Goal: Transaction & Acquisition: Download file/media

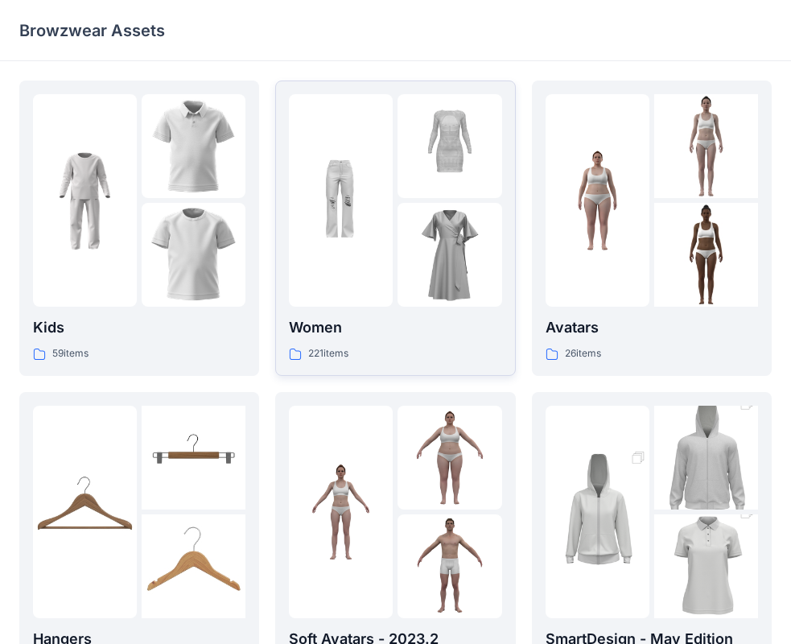
click at [328, 332] on p "Women" at bounding box center [395, 327] width 213 height 23
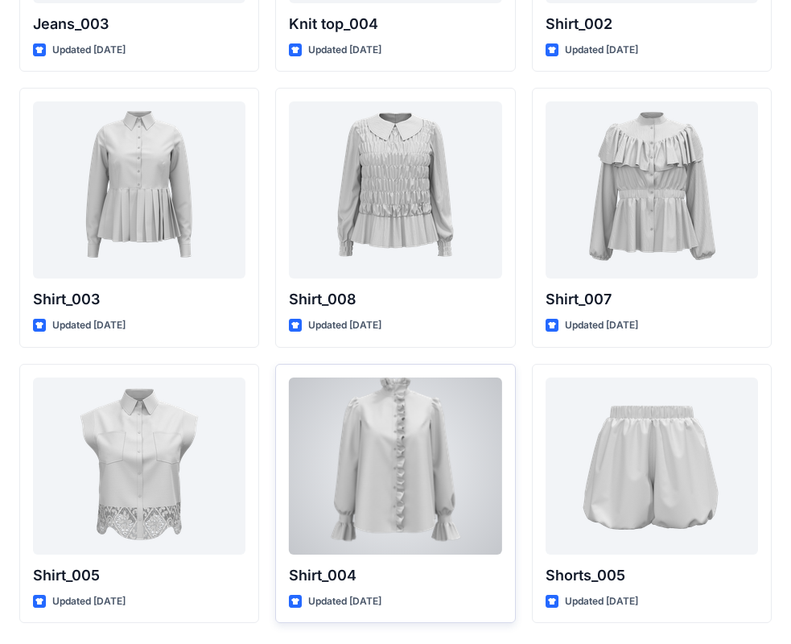
scroll to position [7218, 0]
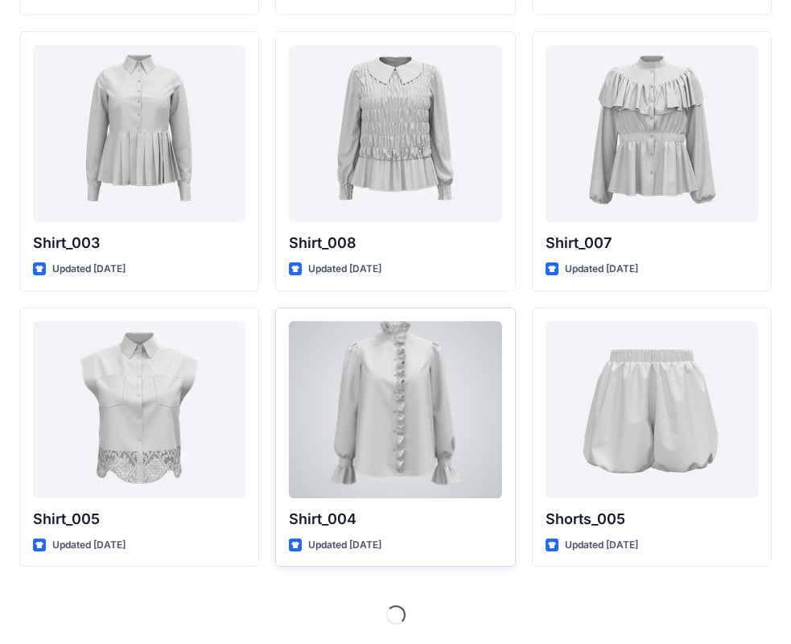
click at [433, 347] on div at bounding box center [395, 409] width 213 height 177
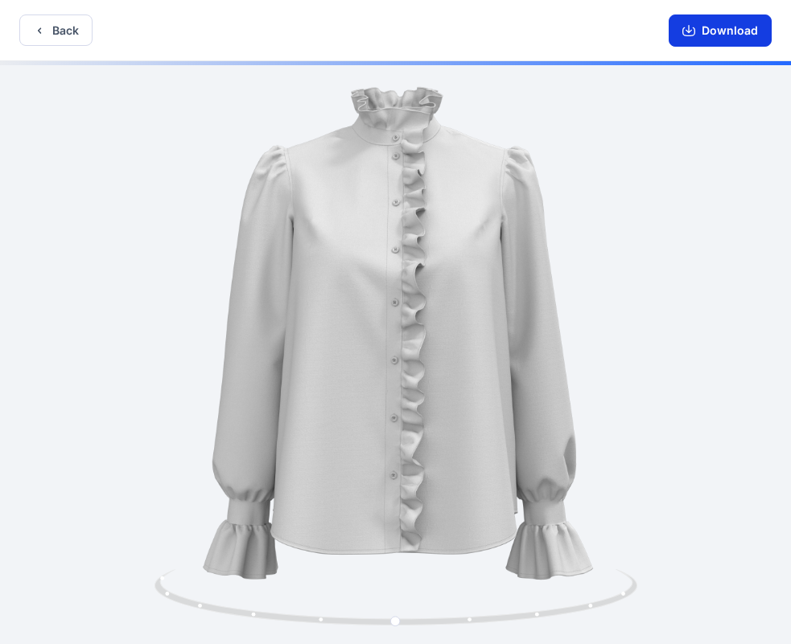
click at [734, 31] on button "Download" at bounding box center [720, 30] width 103 height 32
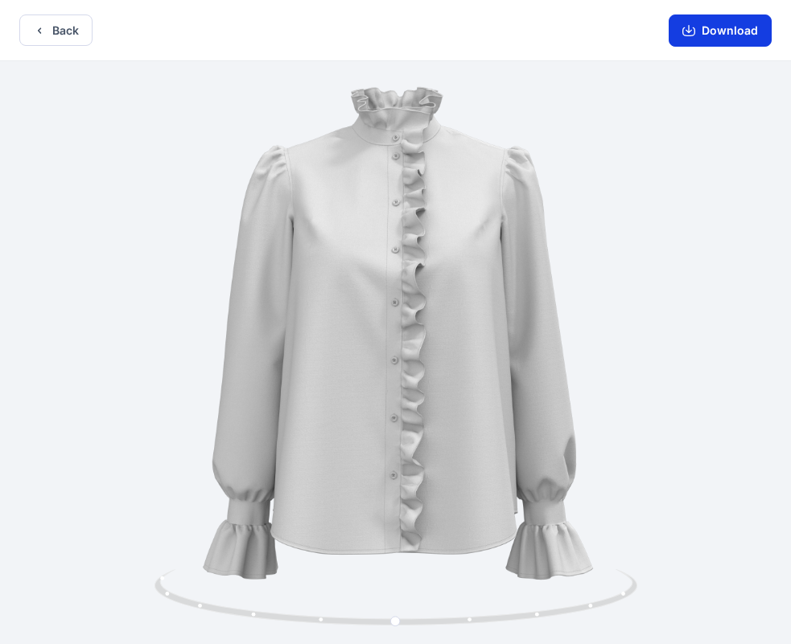
click at [719, 34] on button "Download" at bounding box center [720, 30] width 103 height 32
click at [699, 29] on button "Download" at bounding box center [720, 30] width 103 height 32
